Goal: Navigation & Orientation: Find specific page/section

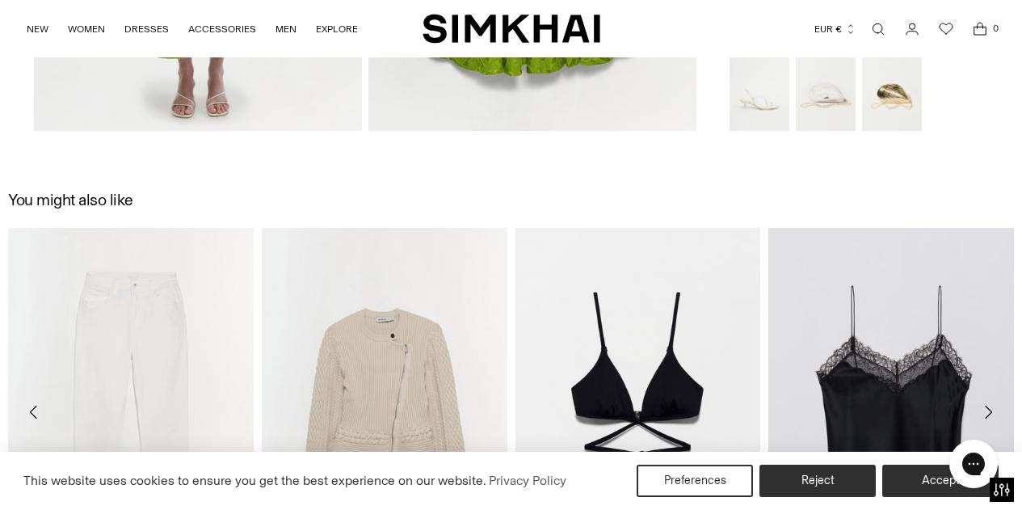
scroll to position [1616, 0]
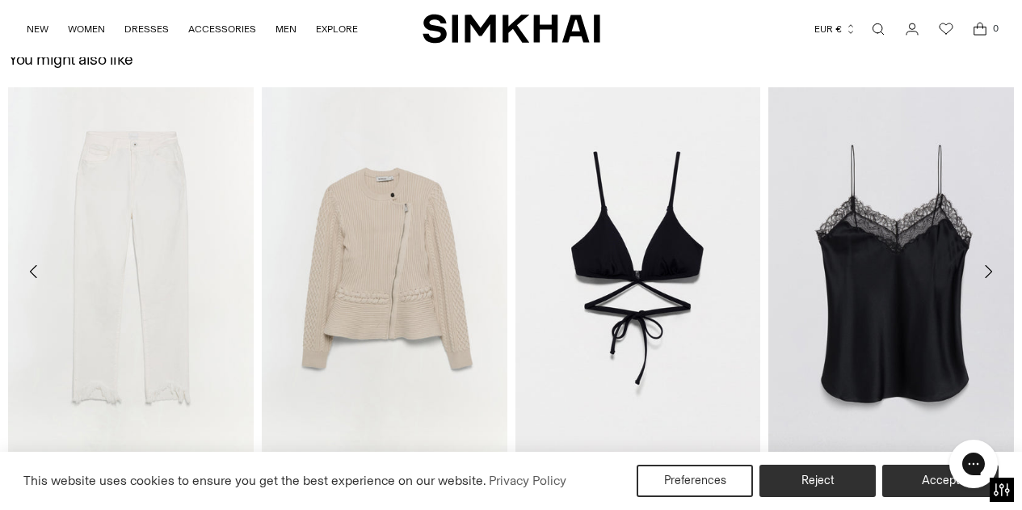
click at [536, 23] on img "SIMKHAI" at bounding box center [511, 29] width 178 height 32
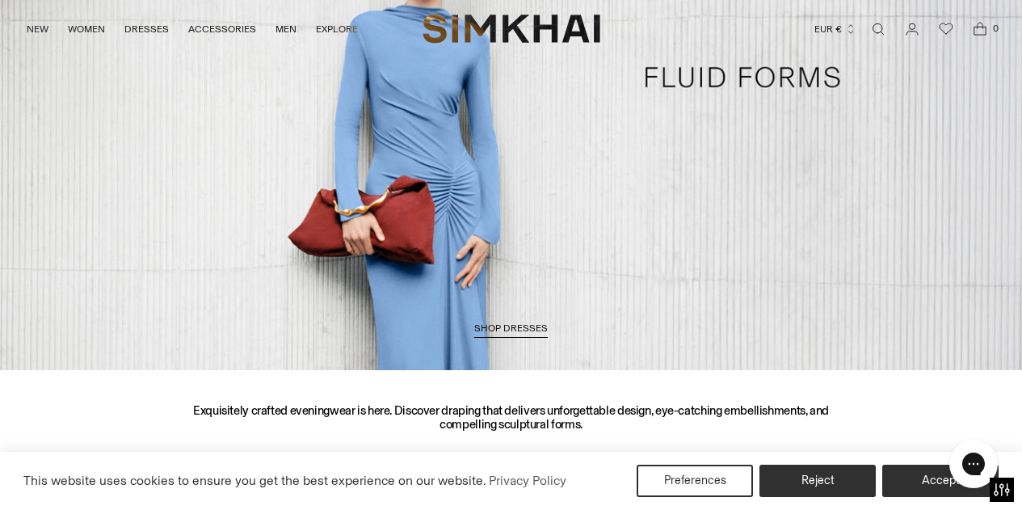
click at [518, 188] on link "/collections/dresses-all" at bounding box center [511, 77] width 1022 height 586
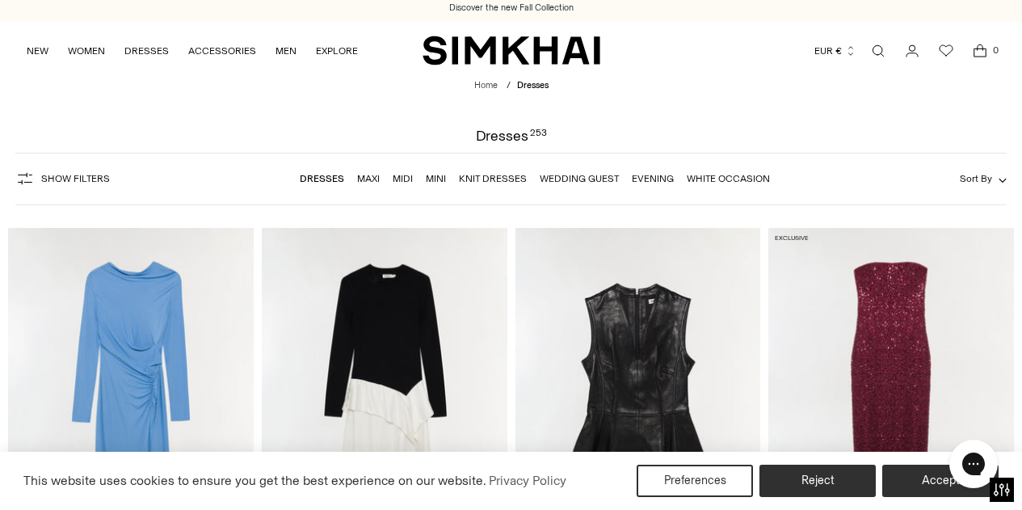
scroll to position [81, 0]
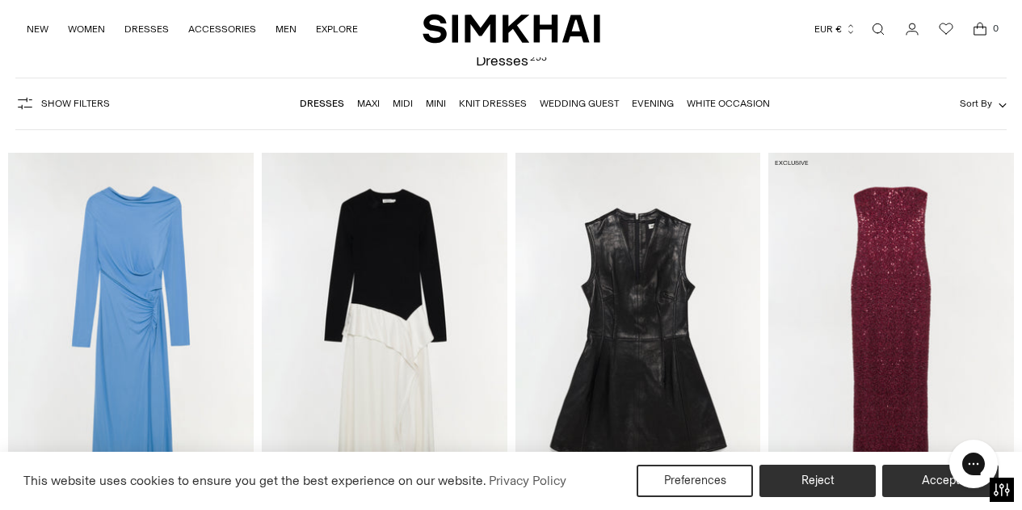
click at [402, 106] on link "Midi" at bounding box center [403, 103] width 20 height 11
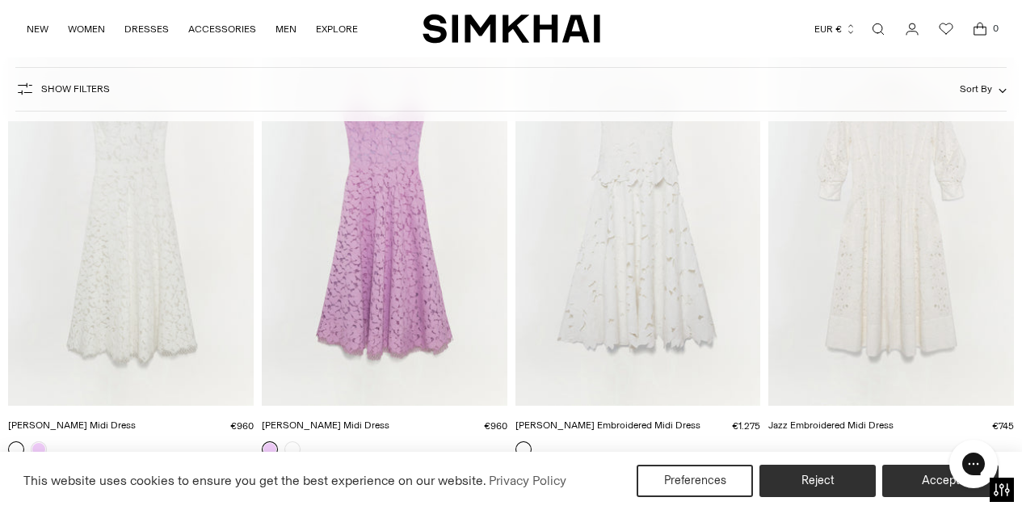
scroll to position [7351, 0]
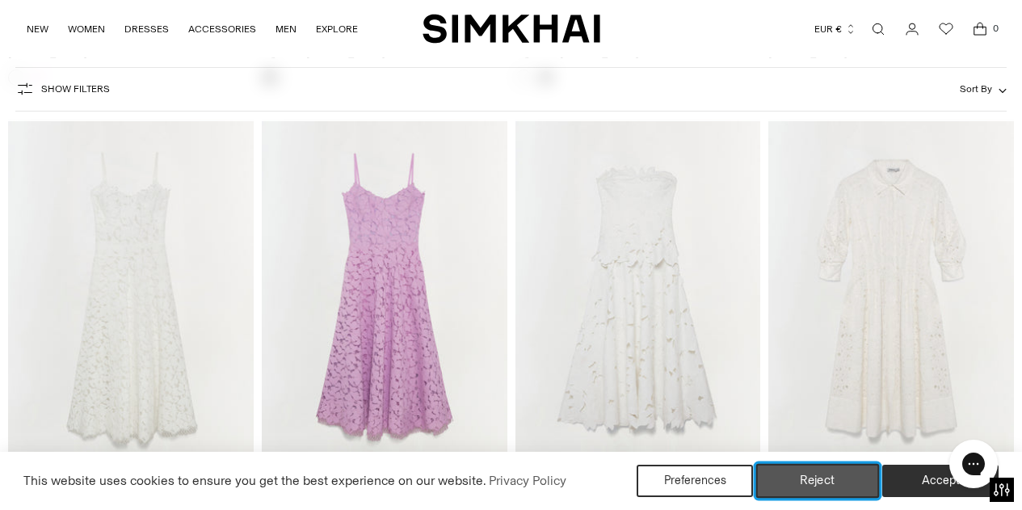
click at [846, 475] on button "Reject" at bounding box center [818, 481] width 124 height 34
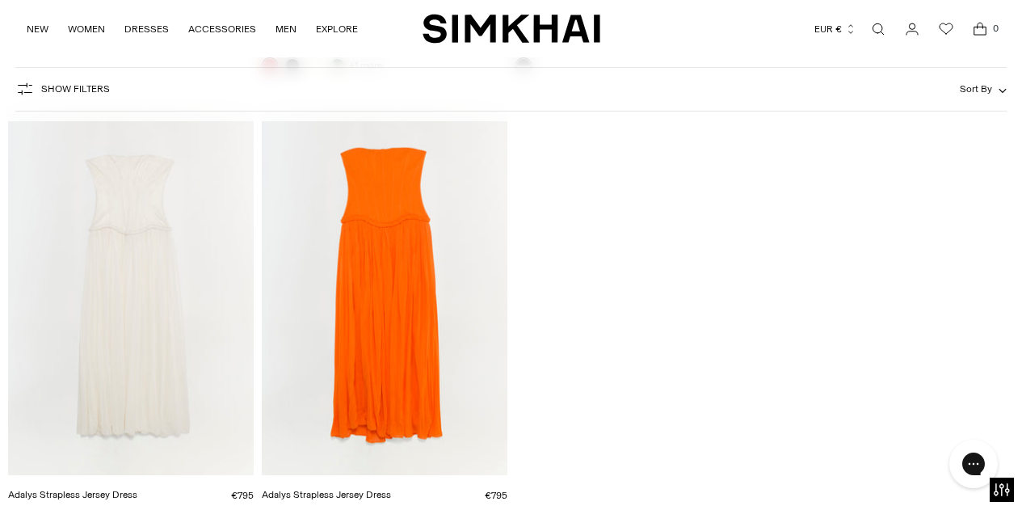
scroll to position [13247, 0]
